Goal: Task Accomplishment & Management: Use online tool/utility

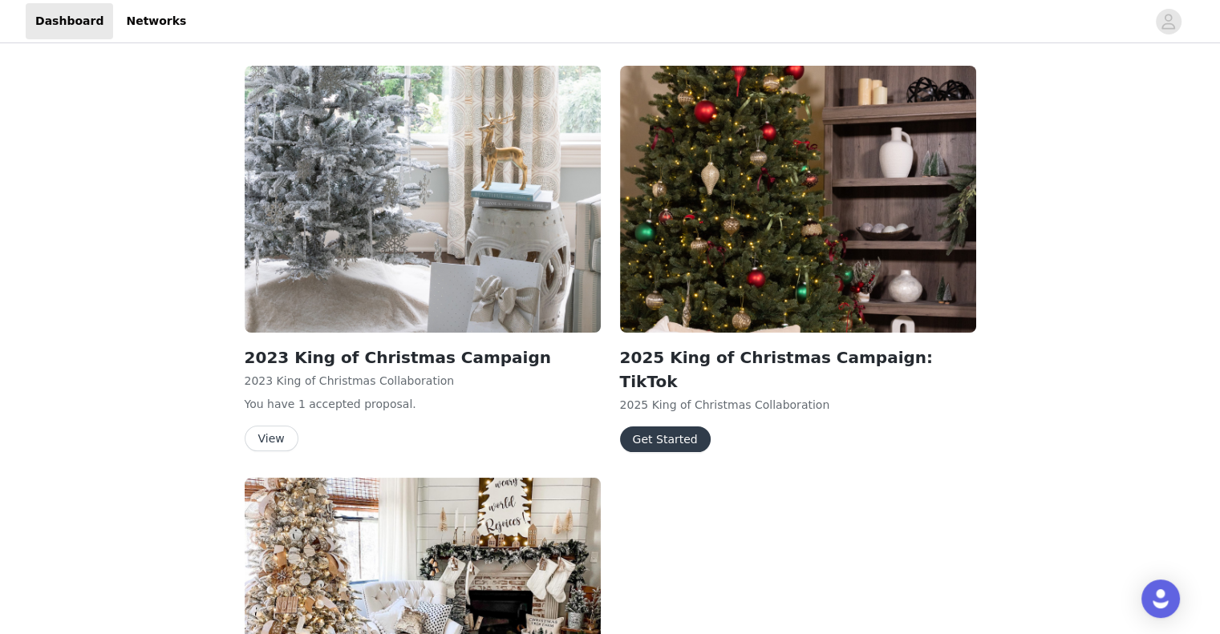
click at [651, 427] on button "Get Started" at bounding box center [665, 440] width 91 height 26
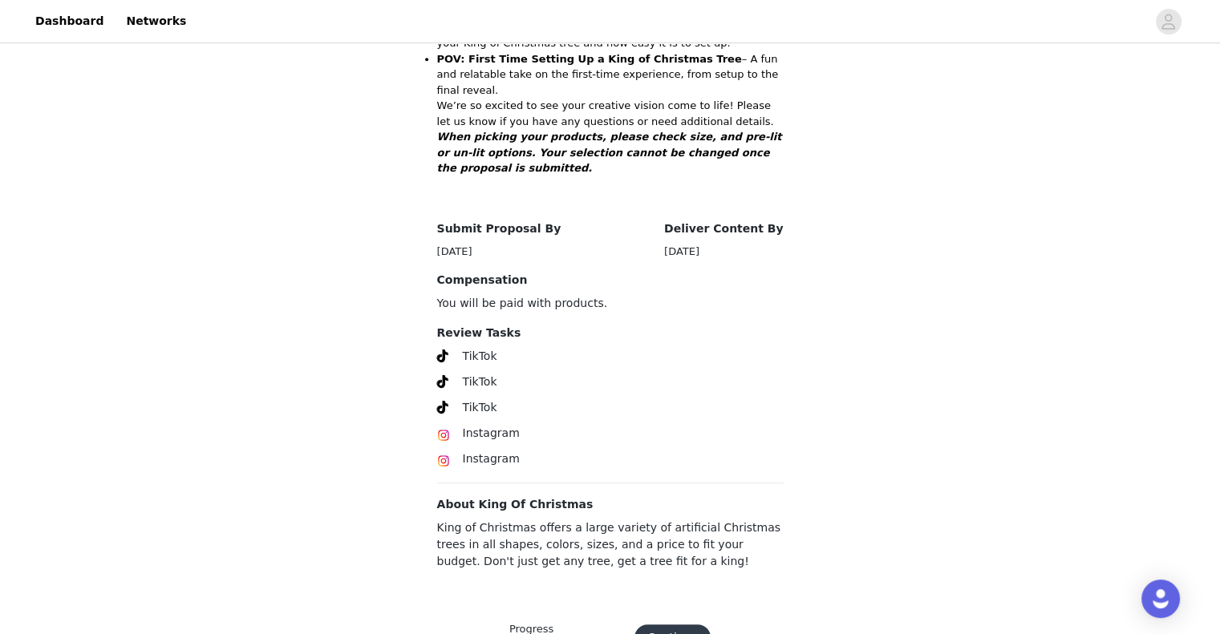
scroll to position [731, 0]
click at [675, 624] on button "Continue" at bounding box center [672, 637] width 76 height 26
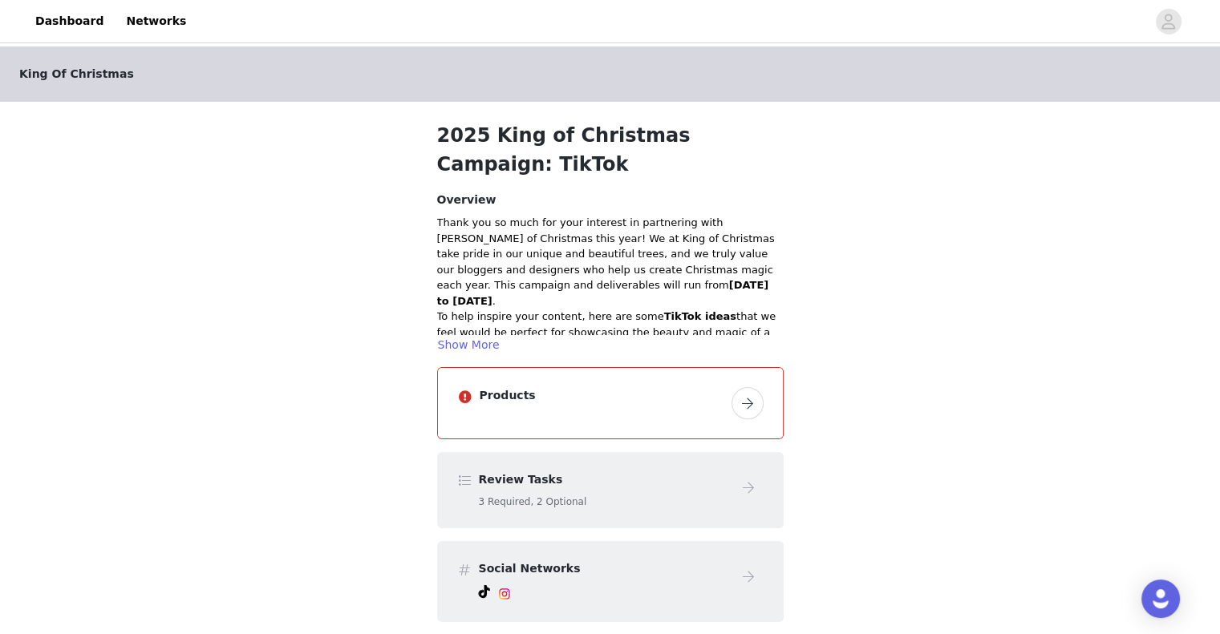
click at [746, 403] on button "button" at bounding box center [747, 403] width 32 height 32
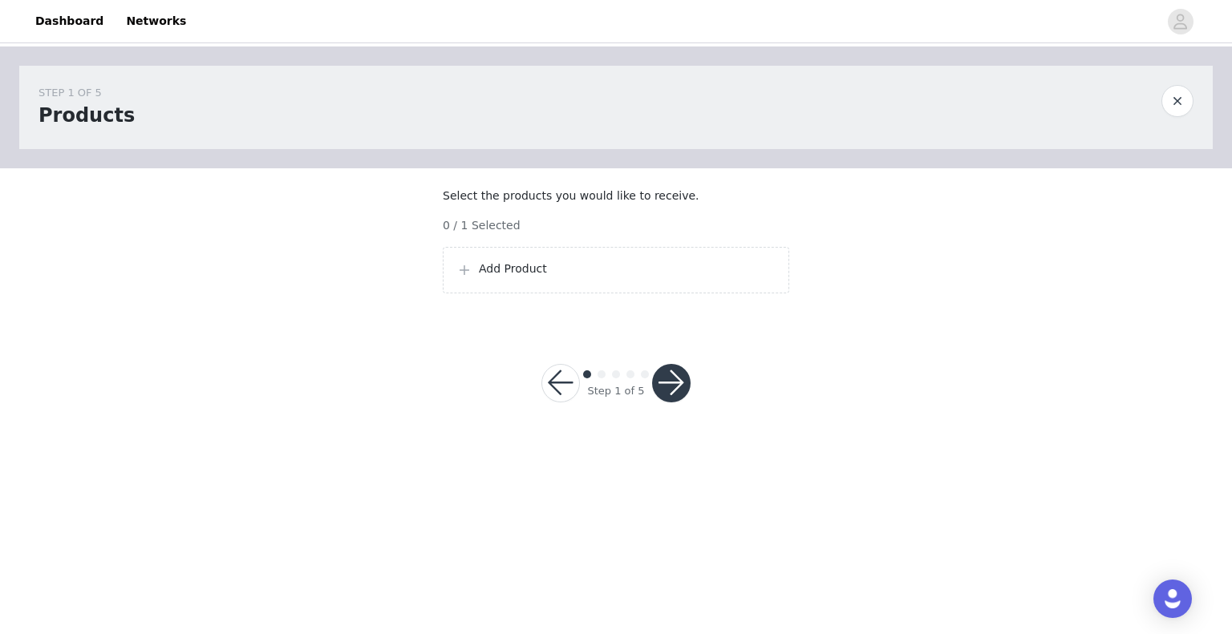
click at [484, 277] on p "Add Product" at bounding box center [627, 269] width 297 height 17
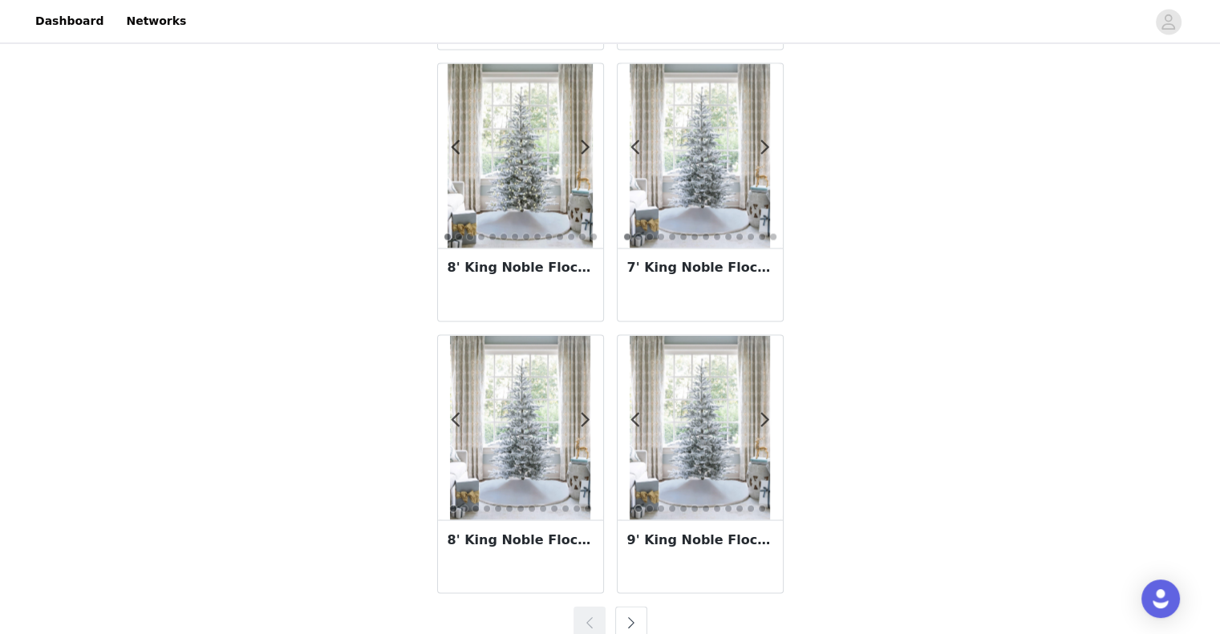
scroll to position [2778, 0]
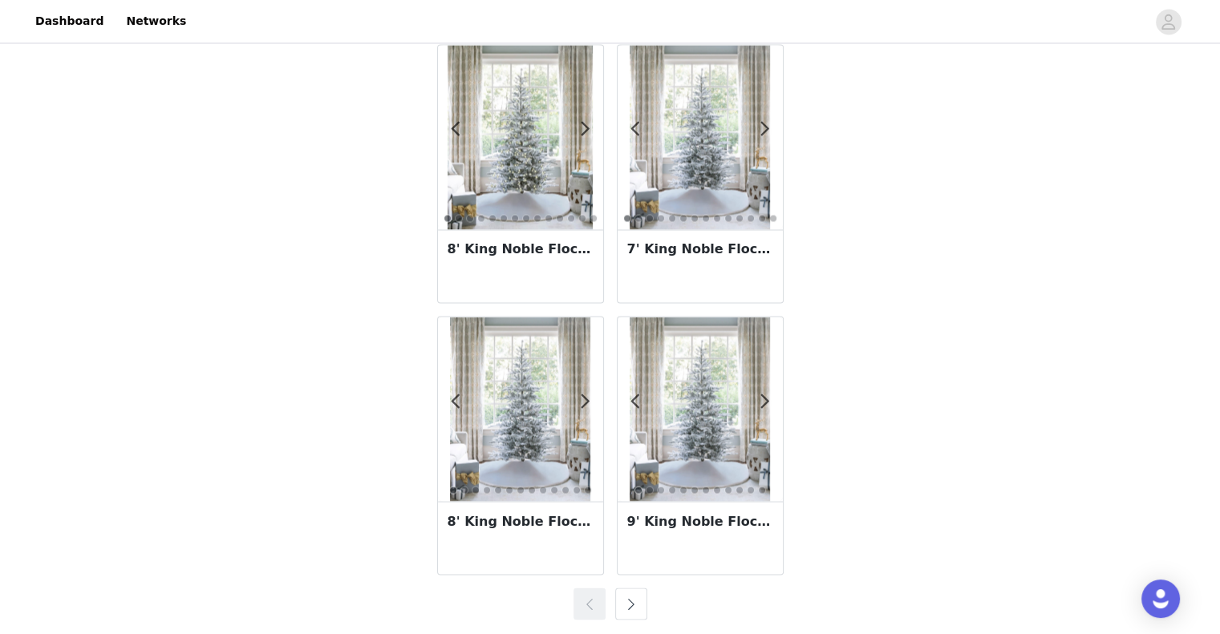
click at [630, 595] on button "button" at bounding box center [631, 604] width 32 height 32
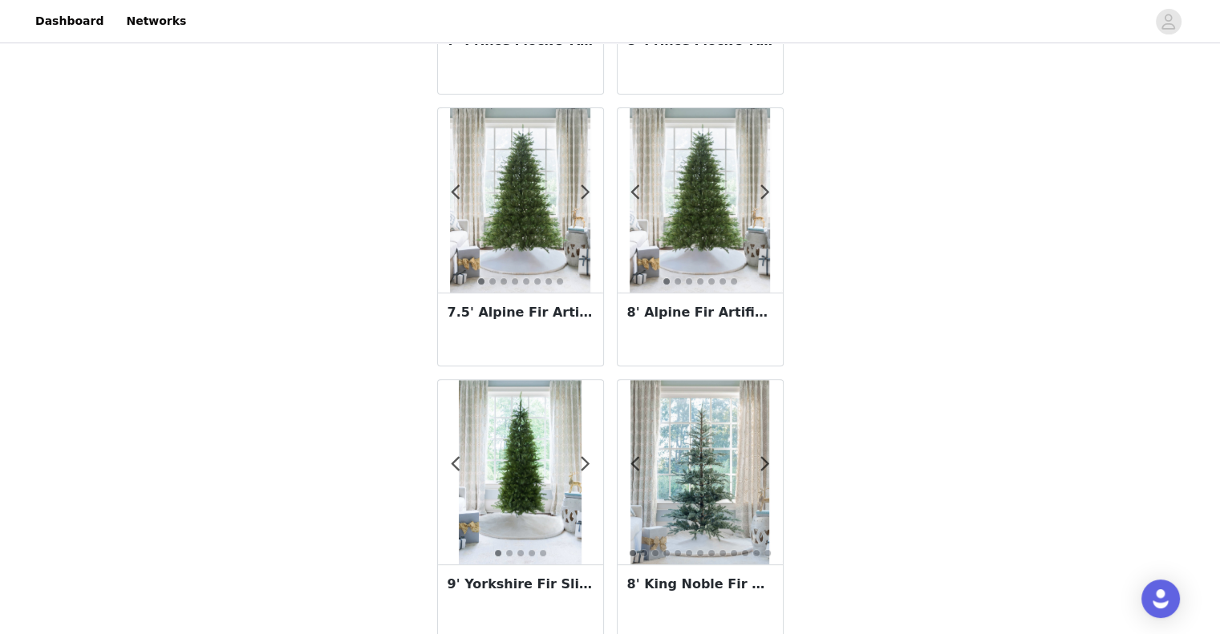
scroll to position [561, 0]
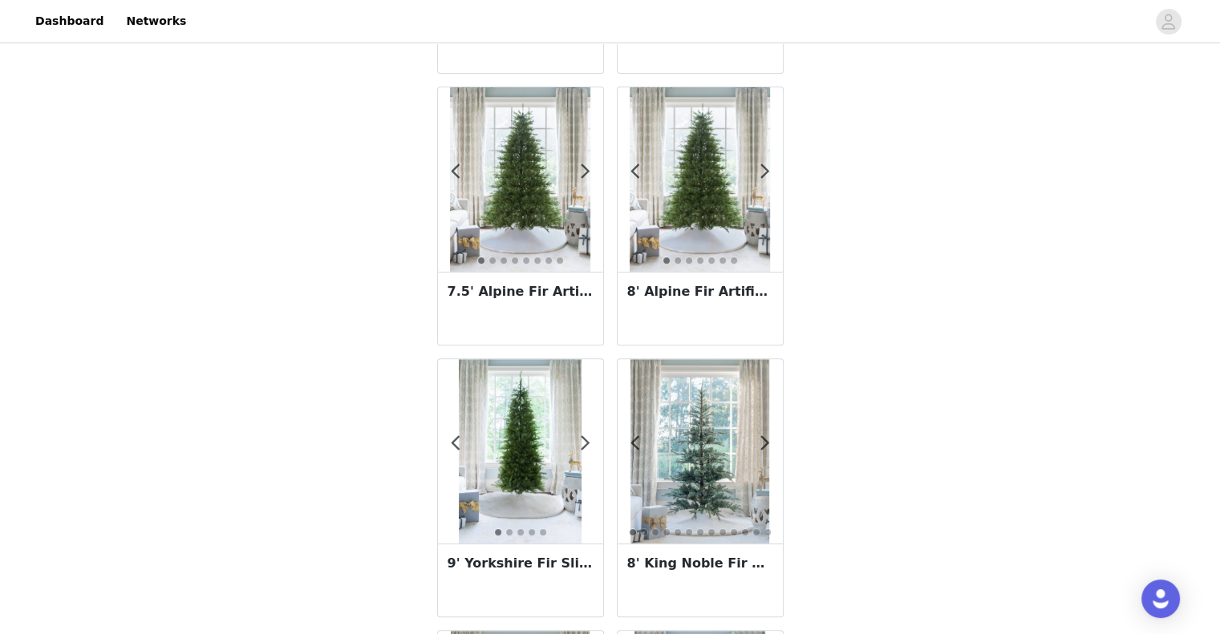
click at [508, 181] on img at bounding box center [520, 179] width 140 height 184
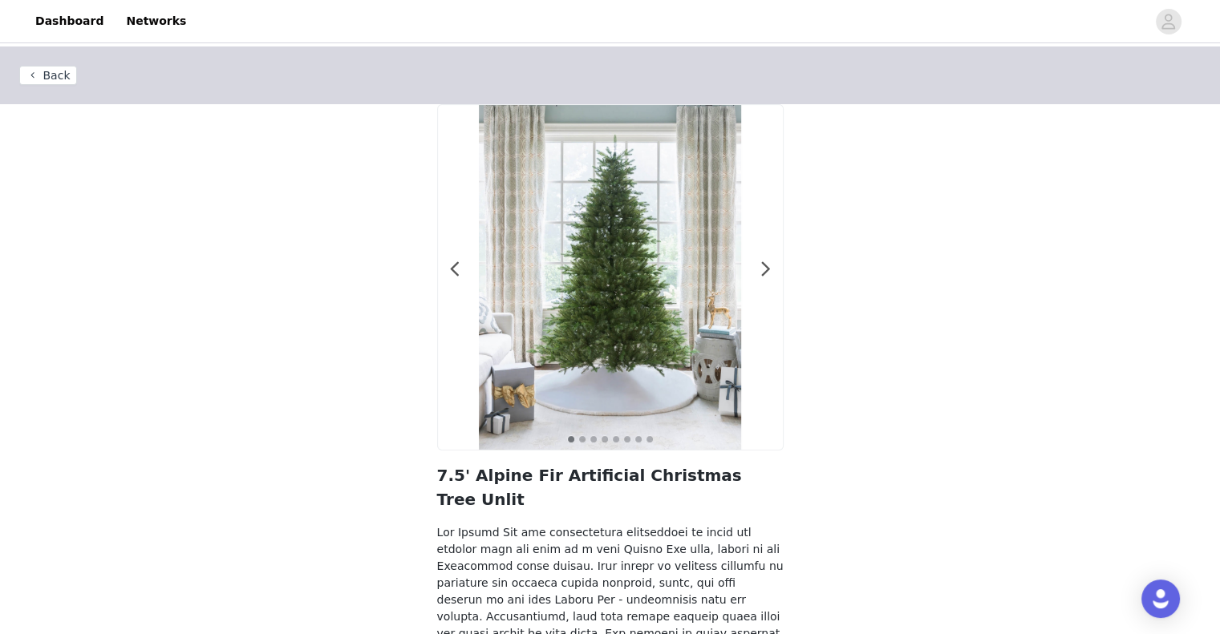
click at [55, 73] on button "Back" at bounding box center [48, 75] width 58 height 19
click at [41, 83] on button "Back" at bounding box center [48, 75] width 58 height 19
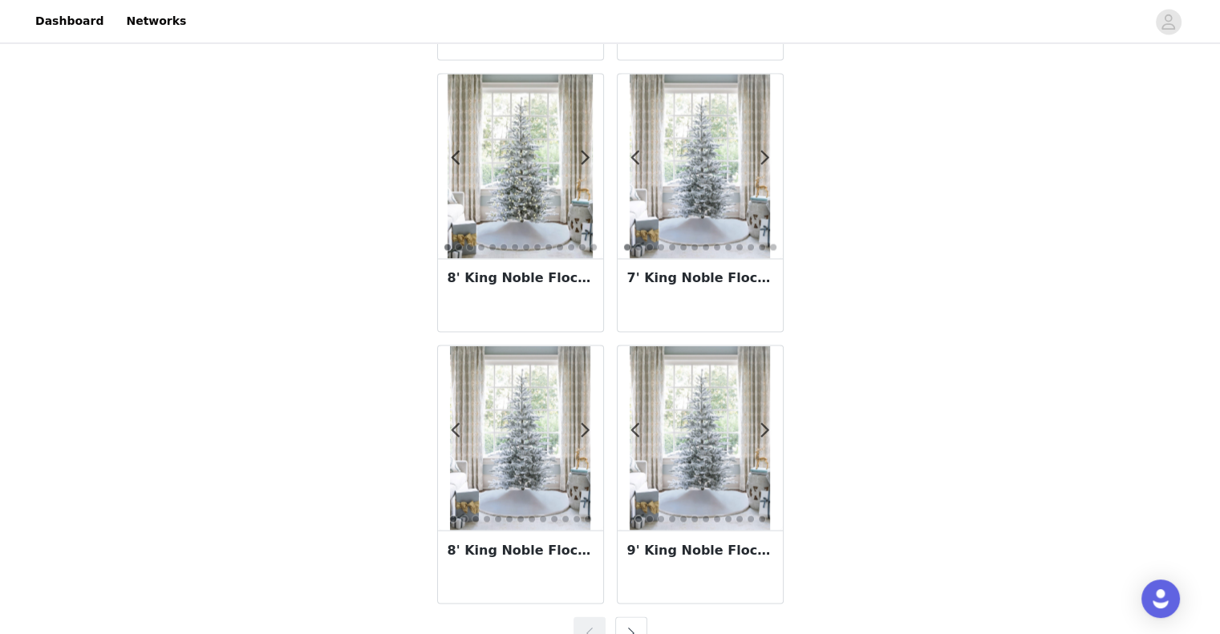
scroll to position [2778, 0]
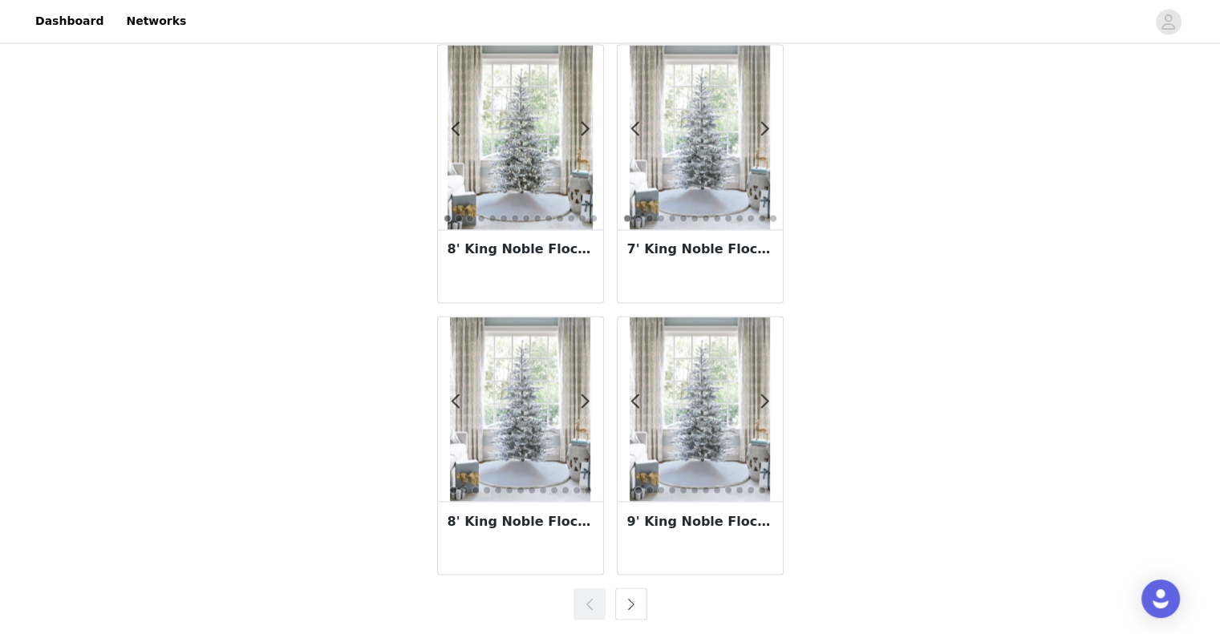
click at [624, 597] on button "button" at bounding box center [631, 604] width 32 height 32
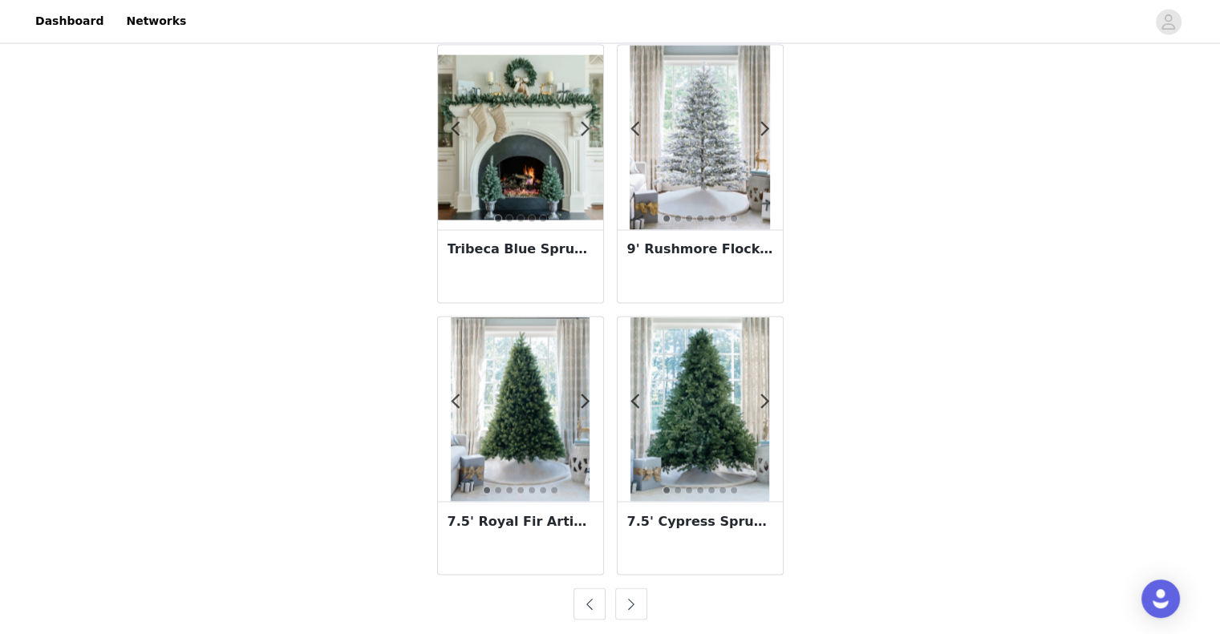
click at [632, 599] on button "button" at bounding box center [631, 604] width 32 height 32
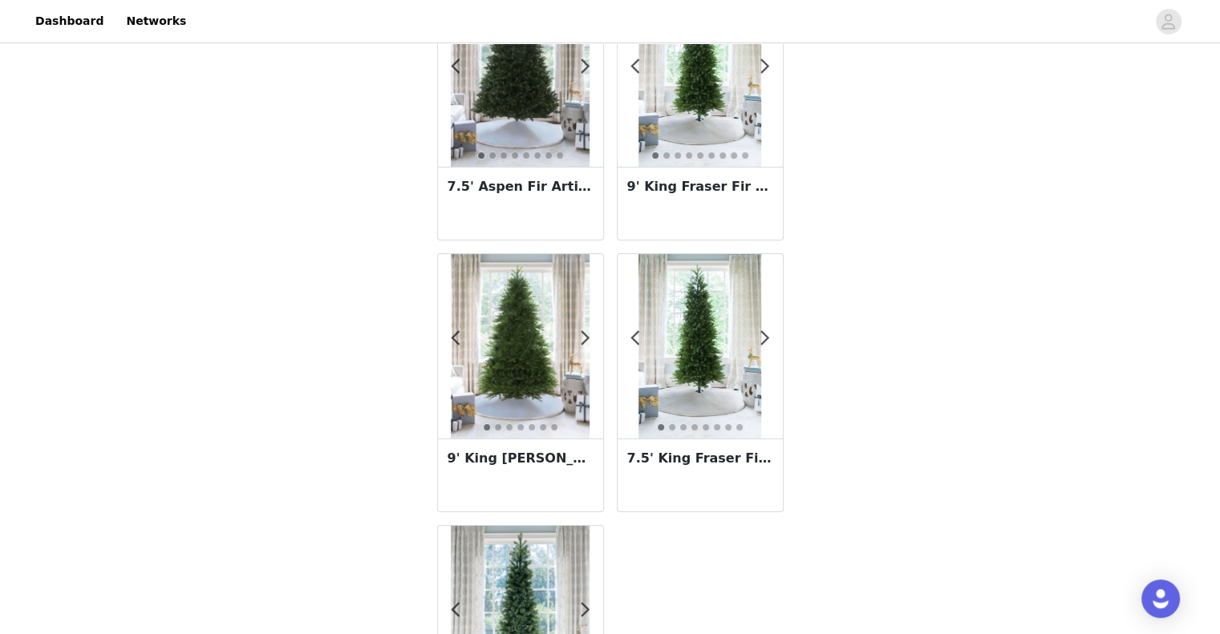
scroll to position [0, 0]
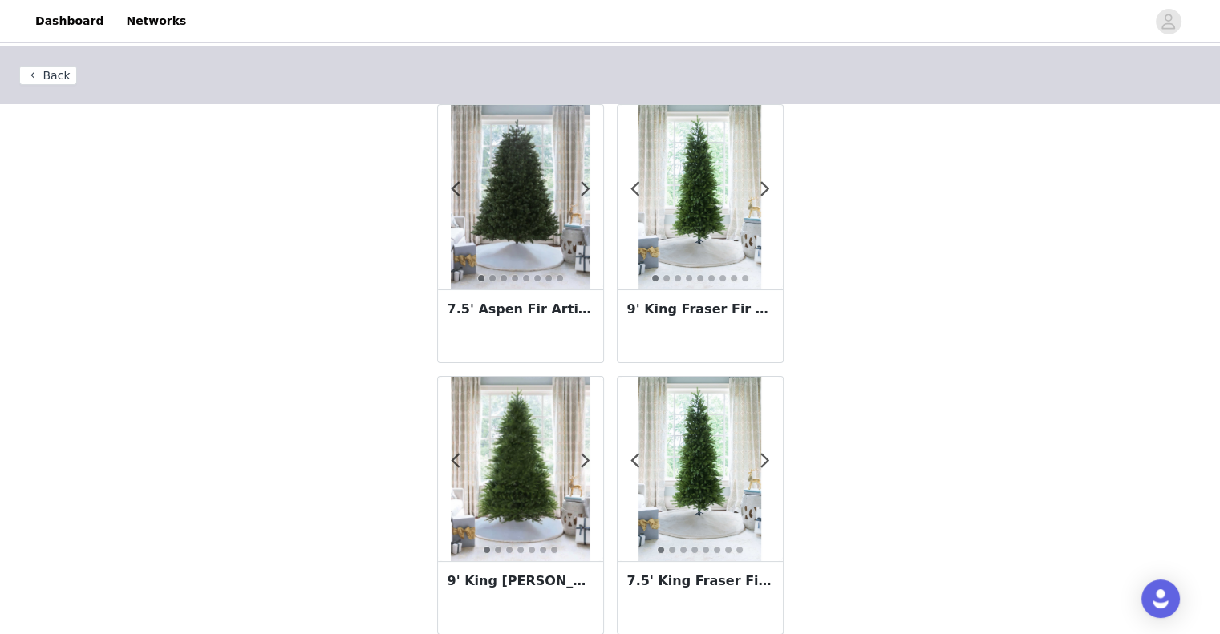
click at [706, 451] on img at bounding box center [699, 469] width 123 height 184
